Goal: Transaction & Acquisition: Purchase product/service

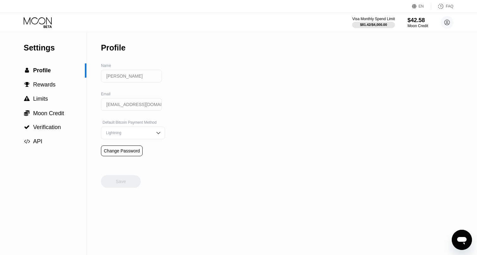
scroll to position [12, 0]
click at [461, 234] on icon "Открыть окно обмена сообщениями" at bounding box center [461, 239] width 11 height 11
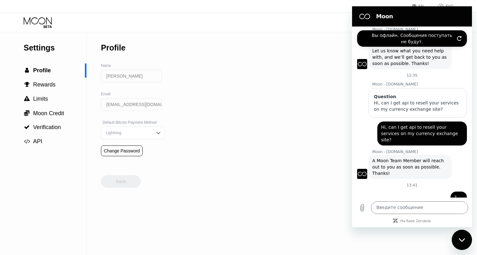
click at [460, 40] on icon "Обновить подключение" at bounding box center [459, 38] width 5 height 5
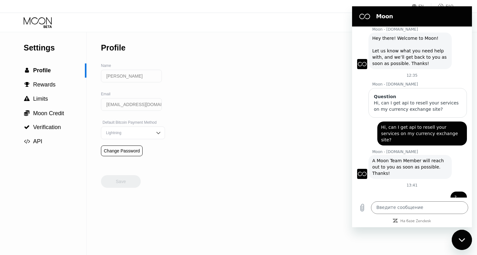
click at [402, 204] on div "Отправлено · 13:41" at bounding box center [407, 206] width 111 height 5
click at [45, 87] on span "Rewards" at bounding box center [44, 84] width 22 height 6
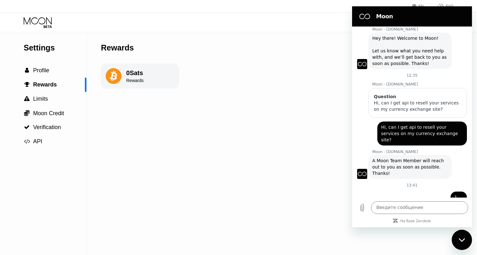
click at [138, 72] on div "0 Sats" at bounding box center [134, 72] width 17 height 7
click at [49, 99] on div " Limits" at bounding box center [43, 99] width 86 height 7
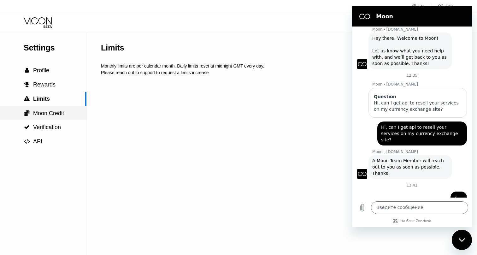
click at [62, 112] on span "Moon Credit" at bounding box center [48, 113] width 31 height 6
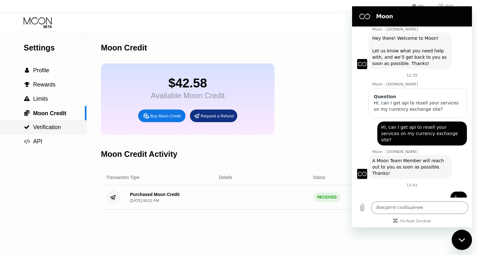
click at [56, 126] on span "Verification" at bounding box center [47, 127] width 28 height 6
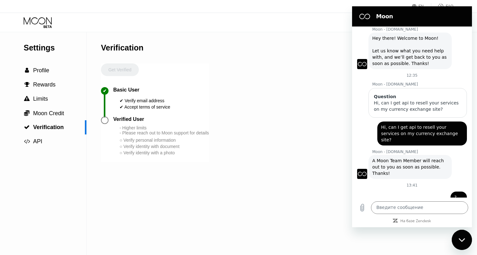
click at [102, 120] on div at bounding box center [105, 120] width 8 height 8
click at [126, 118] on div "Verified User" at bounding box center [128, 119] width 31 height 6
click at [132, 133] on div "- Higher limits - Please reach out to Moon support for details" at bounding box center [164, 130] width 89 height 10
click at [39, 140] on span "API" at bounding box center [37, 141] width 9 height 6
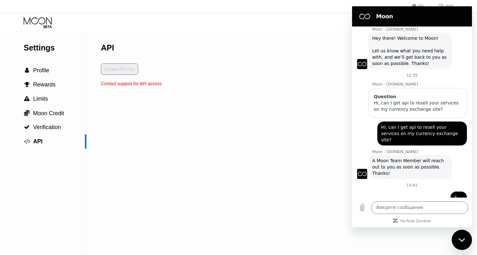
click at [41, 9] on div "EN Language Select an item Save FAQ" at bounding box center [238, 6] width 477 height 13
click at [41, 24] on icon at bounding box center [38, 20] width 28 height 7
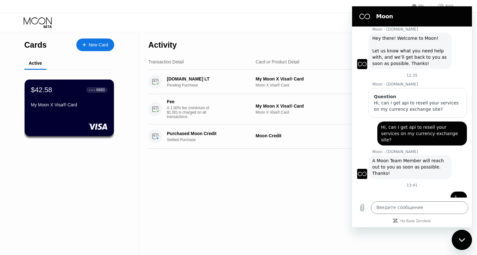
click at [99, 46] on div "New Card" at bounding box center [99, 44] width 20 height 5
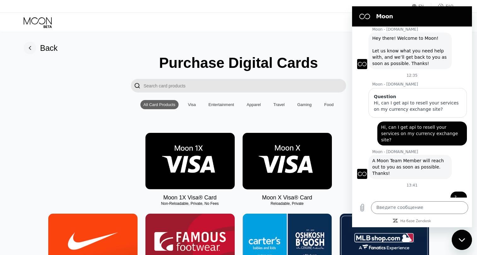
click at [289, 164] on img at bounding box center [287, 161] width 89 height 57
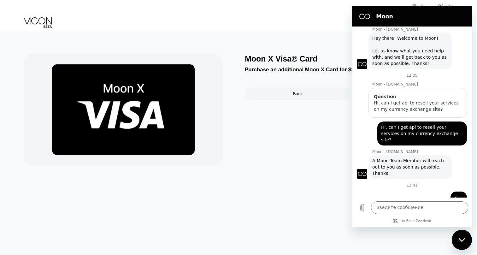
click at [462, 242] on div "Закрыть окно обмена сообщениями" at bounding box center [462, 239] width 19 height 19
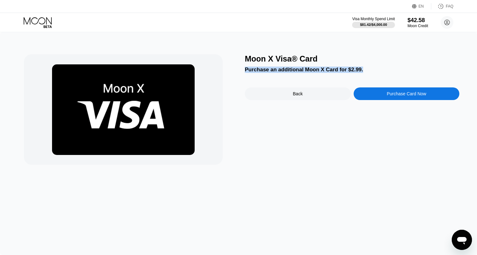
drag, startPoint x: 243, startPoint y: 70, endPoint x: 369, endPoint y: 67, distance: 125.4
click at [369, 67] on div "Moon X Visa® Card Purchase an additional Moon X Card for $2.99. Back Purchase C…" at bounding box center [239, 109] width 430 height 110
click at [255, 144] on div "Moon X Visa® Card Purchase an additional Moon X Card for $2.99. Back Purchase C…" at bounding box center [352, 109] width 215 height 110
click at [39, 21] on icon at bounding box center [38, 22] width 29 height 11
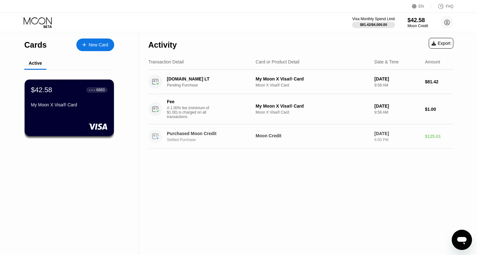
scroll to position [12, 0]
